Goal: Information Seeking & Learning: Find specific fact

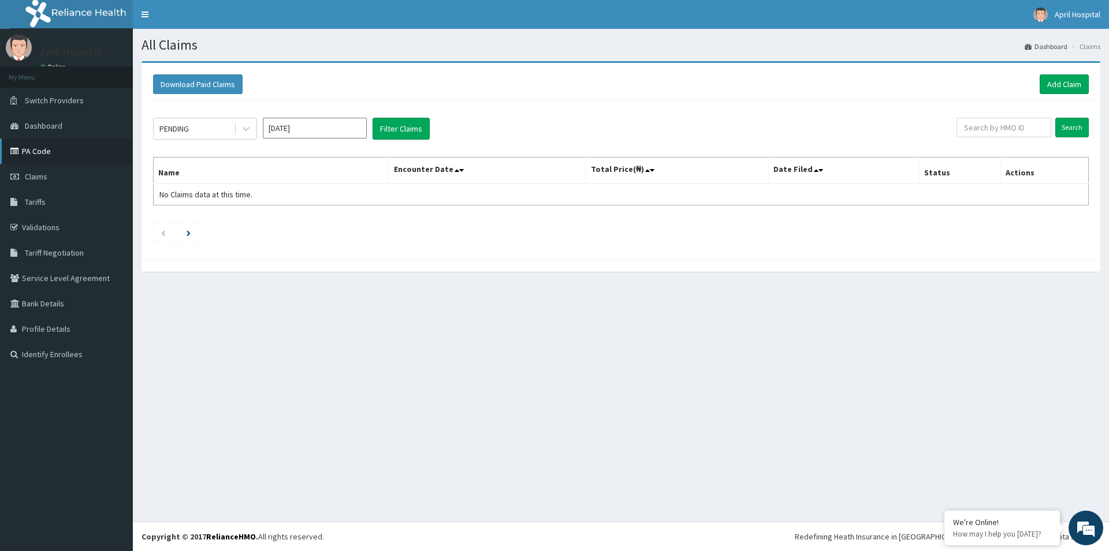
click at [44, 148] on link "PA Code" at bounding box center [66, 151] width 133 height 25
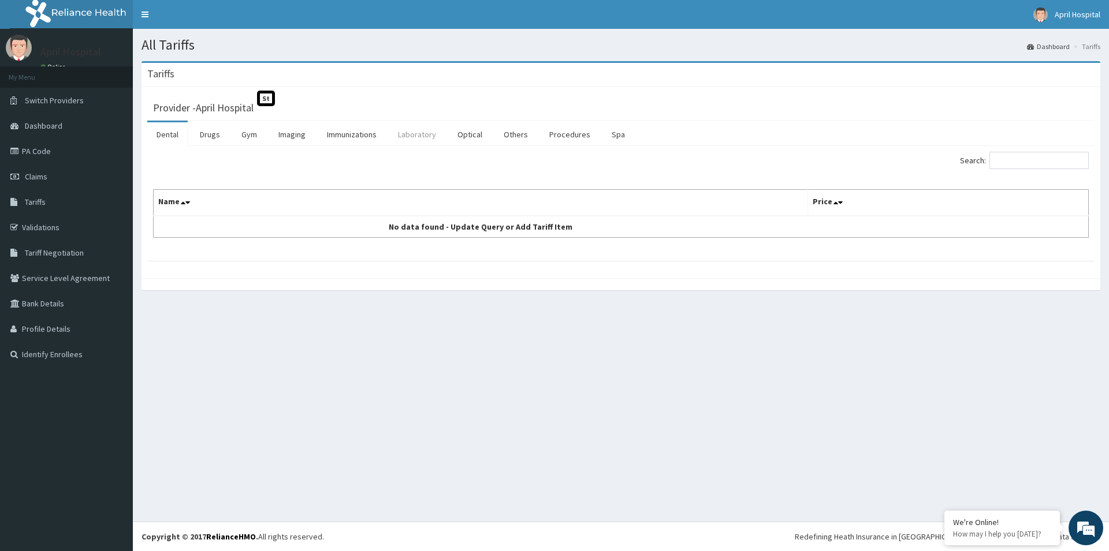
click at [423, 144] on link "Laboratory" at bounding box center [417, 134] width 57 height 24
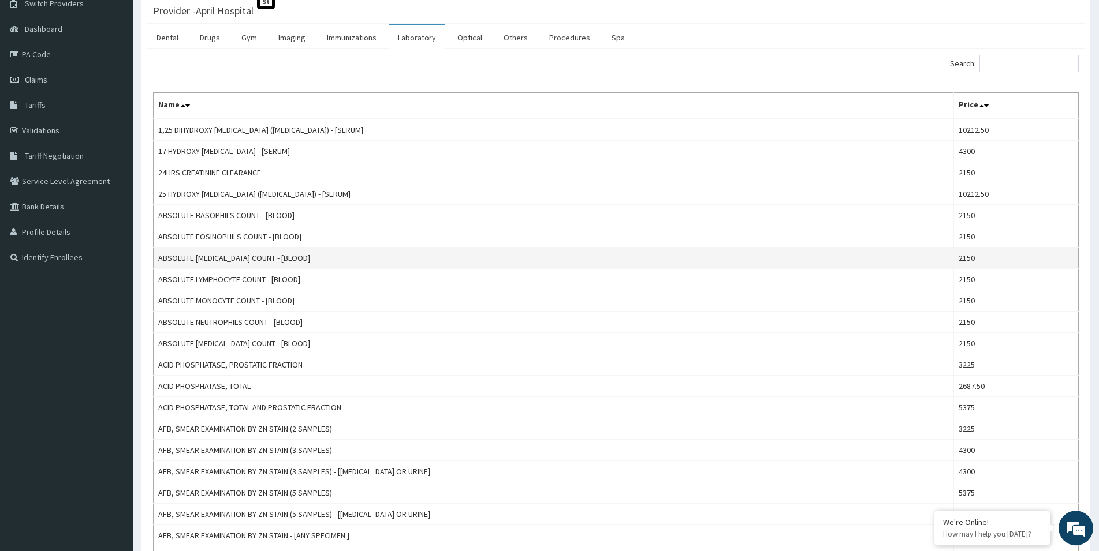
scroll to position [118, 0]
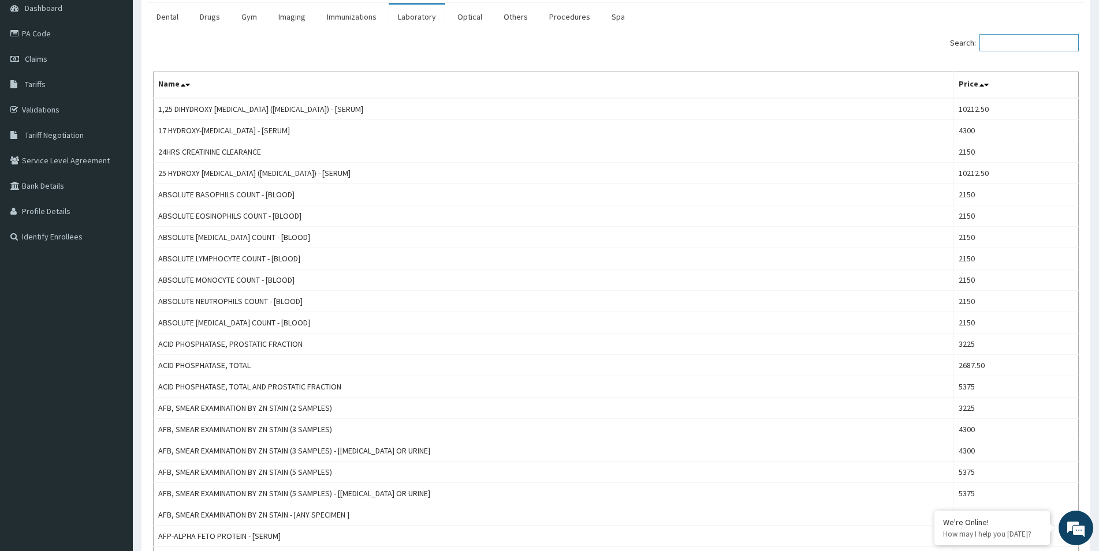
click at [1018, 49] on input "Search:" at bounding box center [1028, 42] width 99 height 17
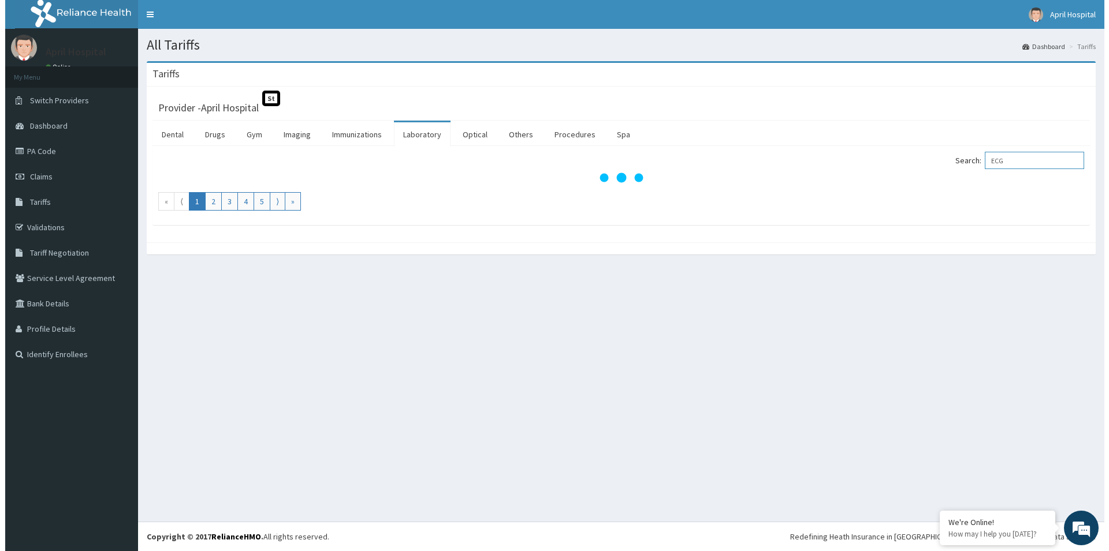
scroll to position [0, 0]
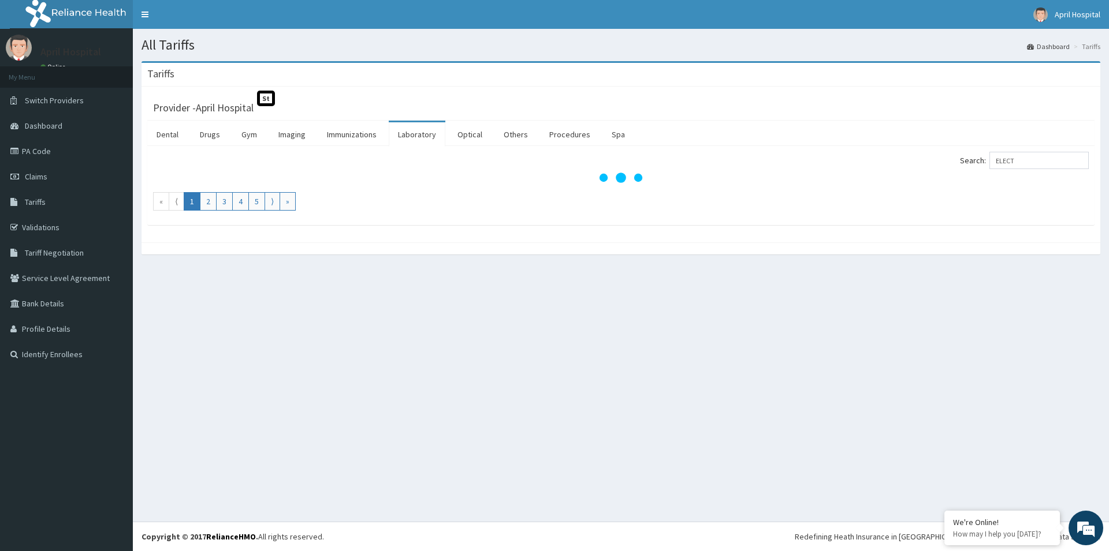
click at [1004, 16] on nav "Toggle navigation April Hospital April Hospital - aprilus30@gmail.com Member si…" at bounding box center [621, 14] width 976 height 29
click at [1047, 156] on input "ELECT" at bounding box center [1038, 160] width 99 height 17
type input "ELE"
click at [411, 140] on link "Laboratory" at bounding box center [417, 134] width 57 height 24
click at [409, 140] on link "Laboratory" at bounding box center [417, 134] width 57 height 24
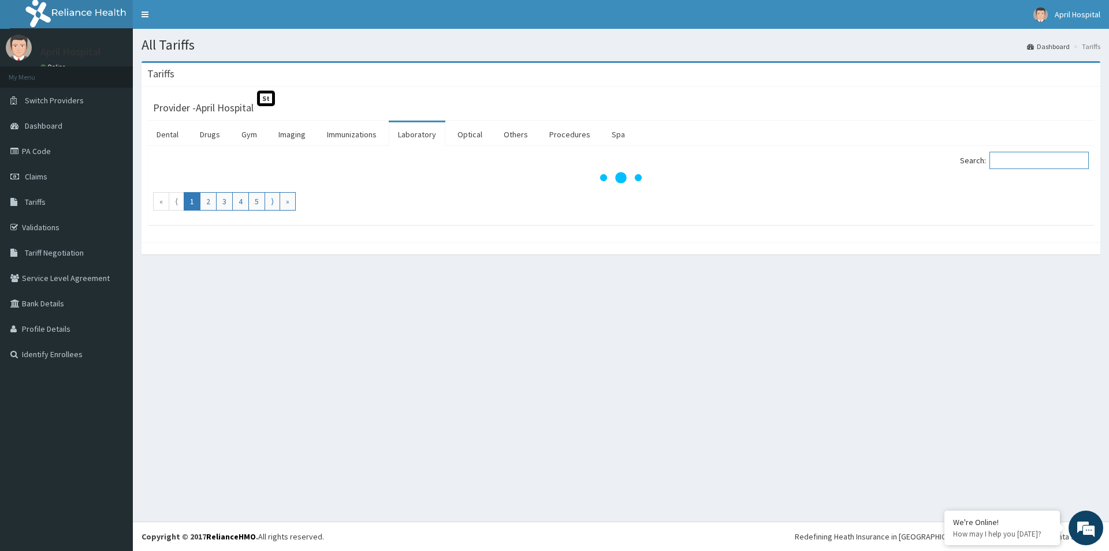
click at [1056, 165] on input "Search:" at bounding box center [1038, 160] width 99 height 17
click at [40, 203] on span "Tariffs" at bounding box center [35, 202] width 21 height 10
click at [42, 202] on span "Tariffs" at bounding box center [35, 202] width 21 height 10
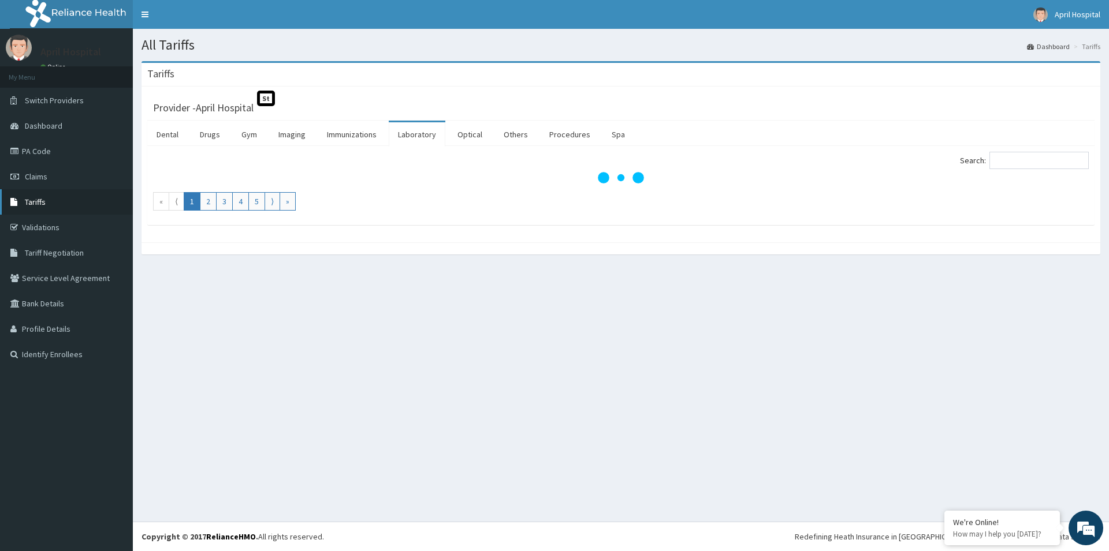
click at [42, 202] on span "Tariffs" at bounding box center [35, 202] width 21 height 10
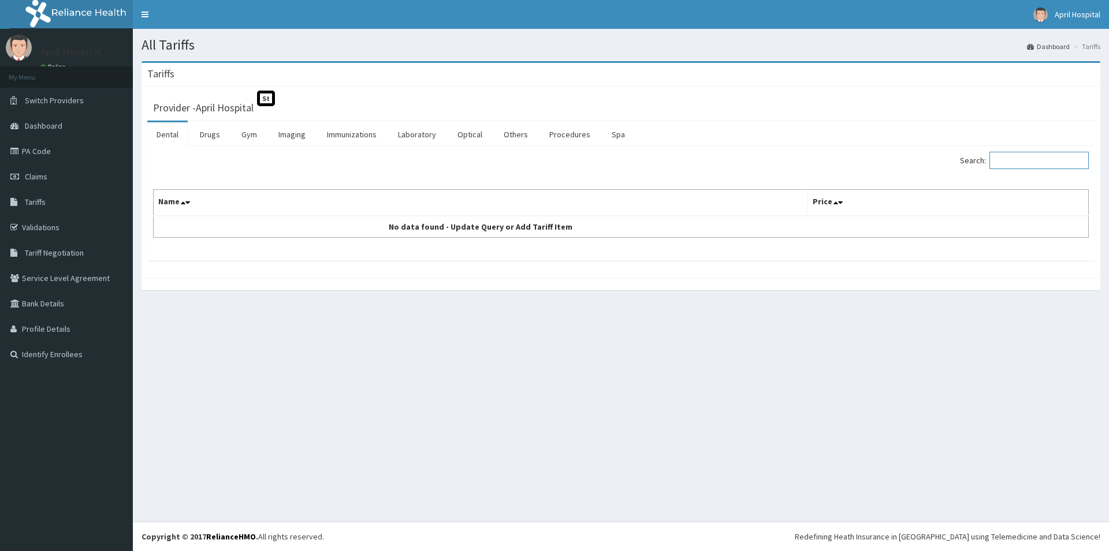
click at [1015, 159] on input "Search:" at bounding box center [1038, 160] width 99 height 17
type input "ELECTRO"
click at [406, 133] on link "Laboratory" at bounding box center [417, 134] width 57 height 24
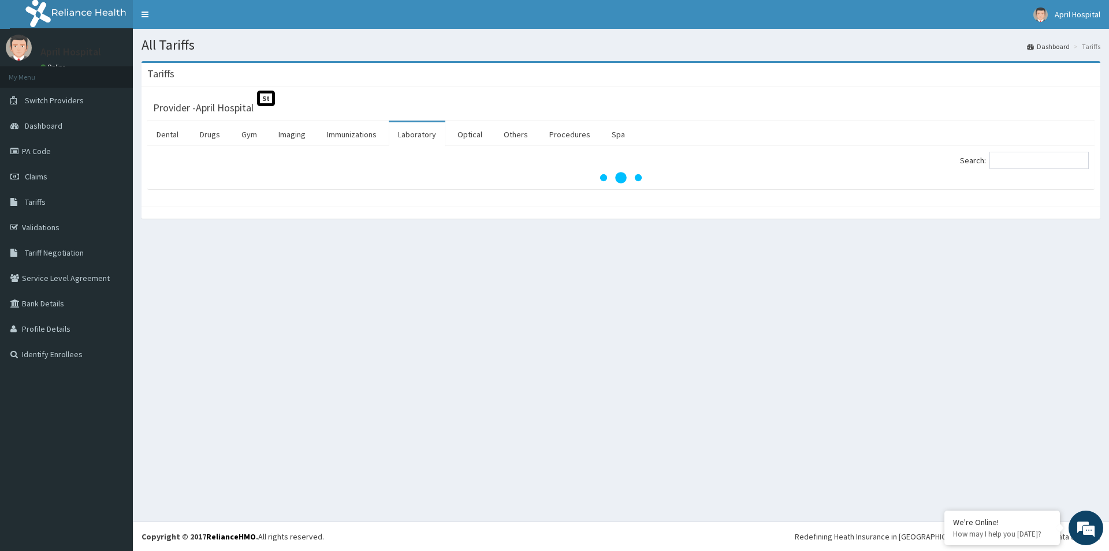
click at [413, 134] on link "Laboratory" at bounding box center [417, 134] width 57 height 24
click at [1037, 161] on input "Search:" at bounding box center [1038, 160] width 99 height 17
type input "ELECTRO"
click at [1042, 162] on input "ELECTRO" at bounding box center [1038, 160] width 99 height 17
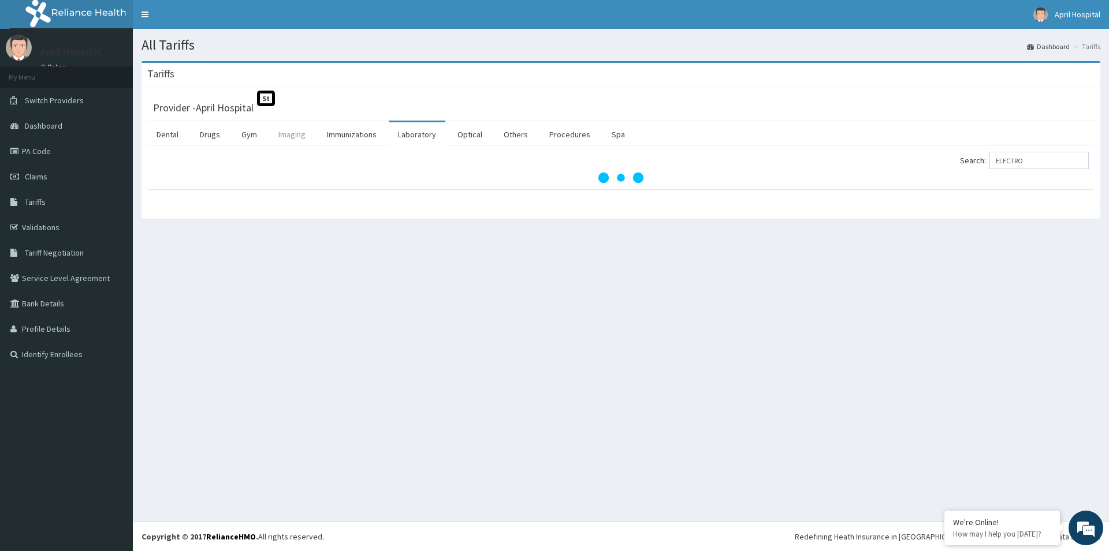
click at [289, 128] on link "Imaging" at bounding box center [292, 134] width 46 height 24
click at [1027, 160] on input "Search:" at bounding box center [1038, 160] width 99 height 17
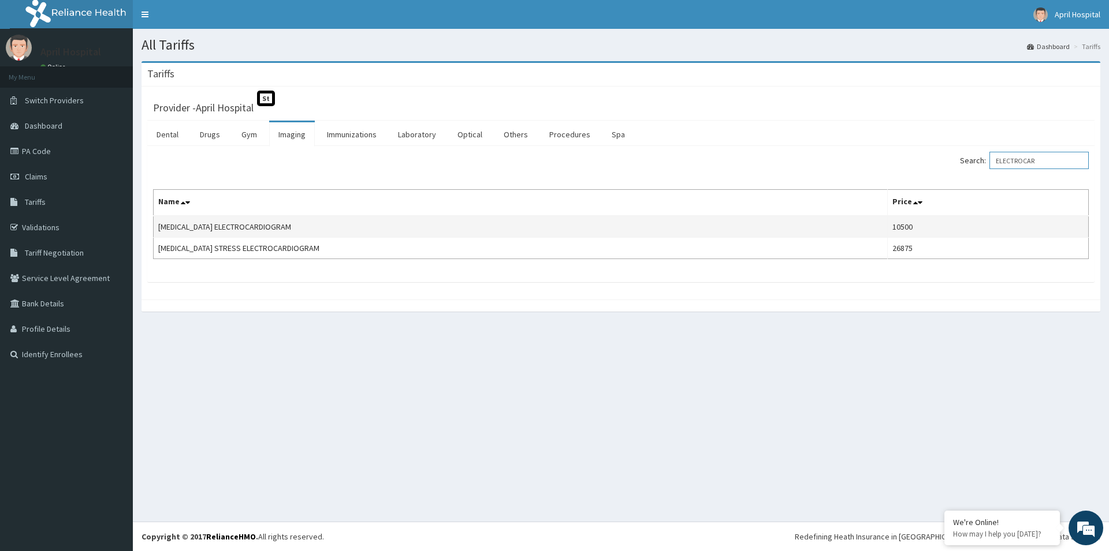
type input "ELECTROCAR"
click at [806, 221] on td "[MEDICAL_DATA] ELECTROCARDIOGRAM" at bounding box center [521, 227] width 734 height 22
click at [971, 227] on td "10500" at bounding box center [988, 227] width 201 height 22
click at [971, 228] on td "10500" at bounding box center [988, 227] width 201 height 22
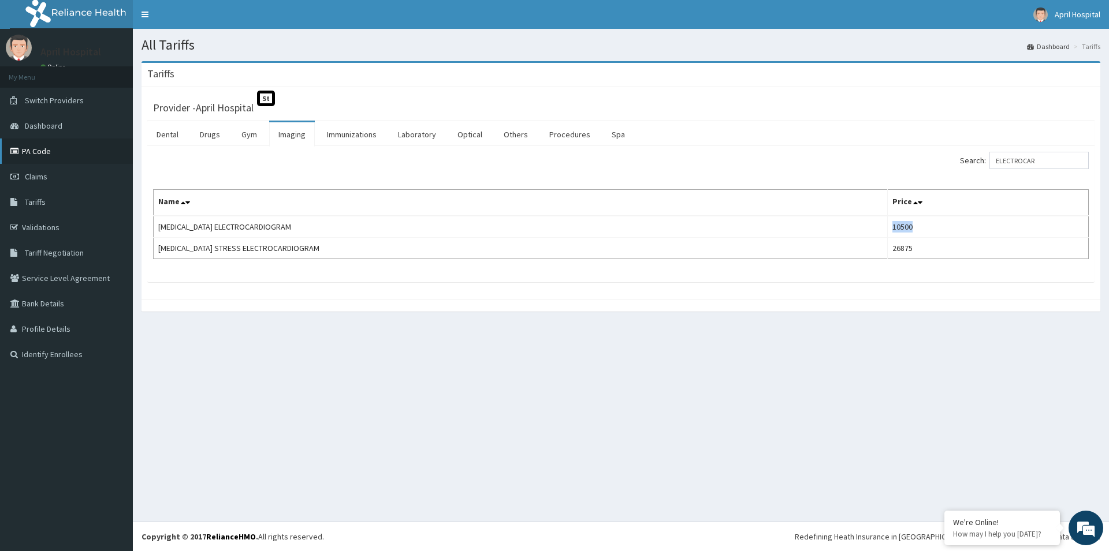
click at [31, 143] on link "PA Code" at bounding box center [66, 151] width 133 height 25
